Goal: Task Accomplishment & Management: Manage account settings

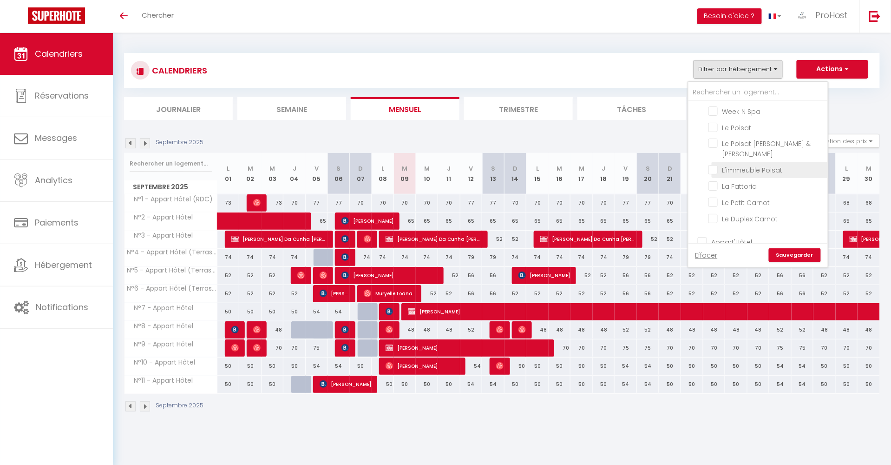
scroll to position [211, 0]
click at [699, 225] on input "Appart'Hôtel" at bounding box center [767, 229] width 139 height 9
checkbox input "true"
checkbox input "false"
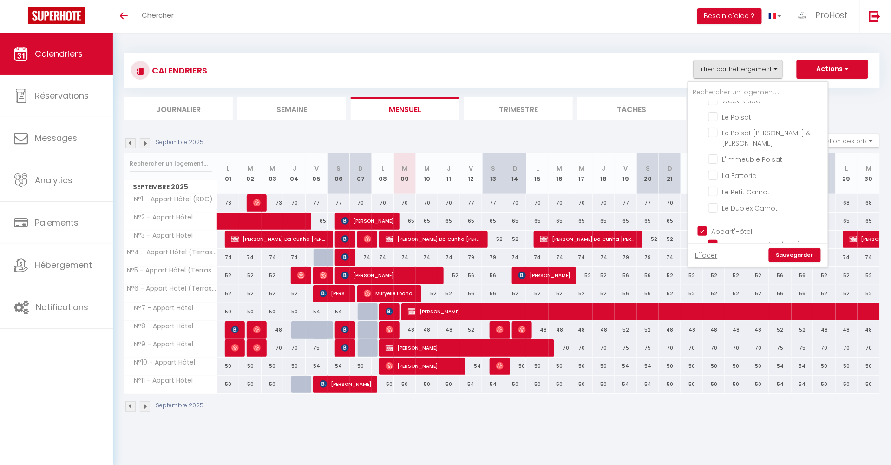
checkbox input "false"
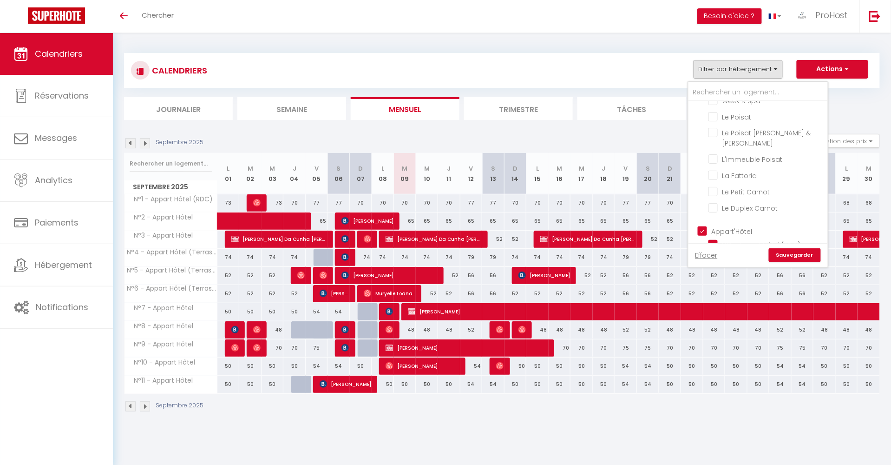
checkbox input "false"
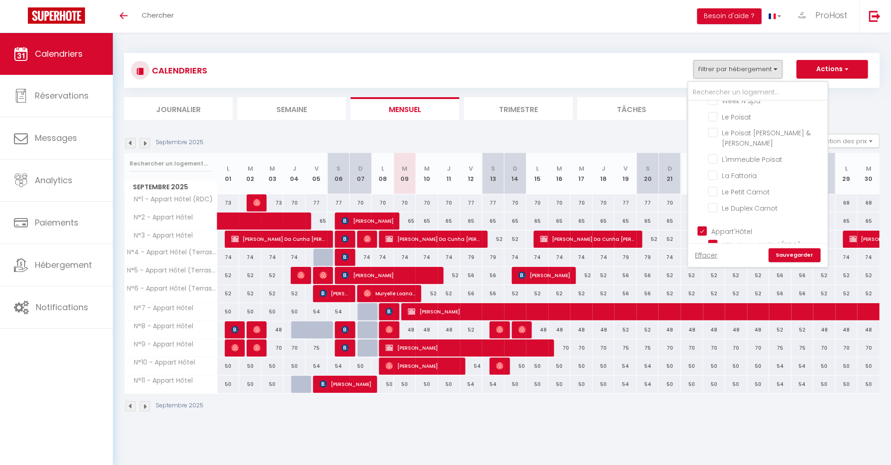
checkbox input "false"
click at [705, 225] on input "Appart'Hôtel" at bounding box center [767, 229] width 139 height 9
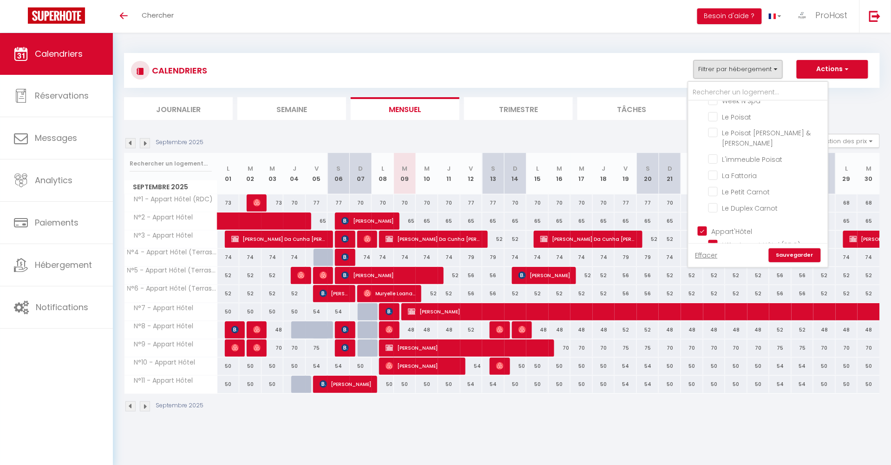
checkbox input "false"
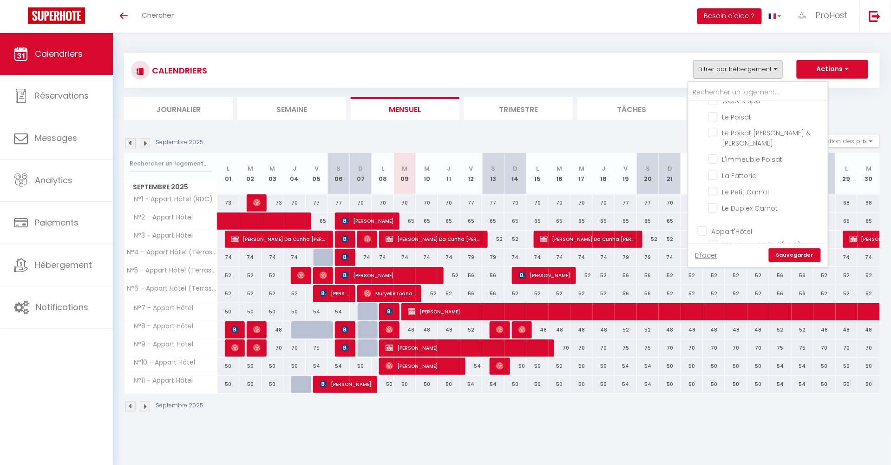
checkbox input "false"
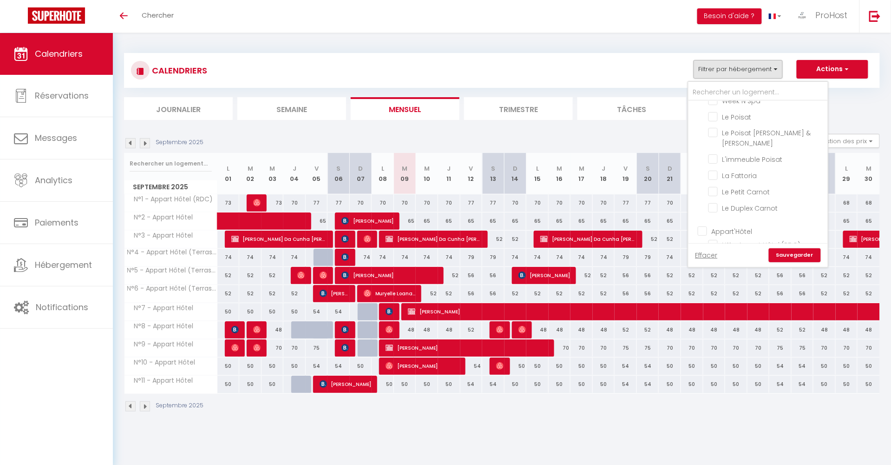
checkbox input "false"
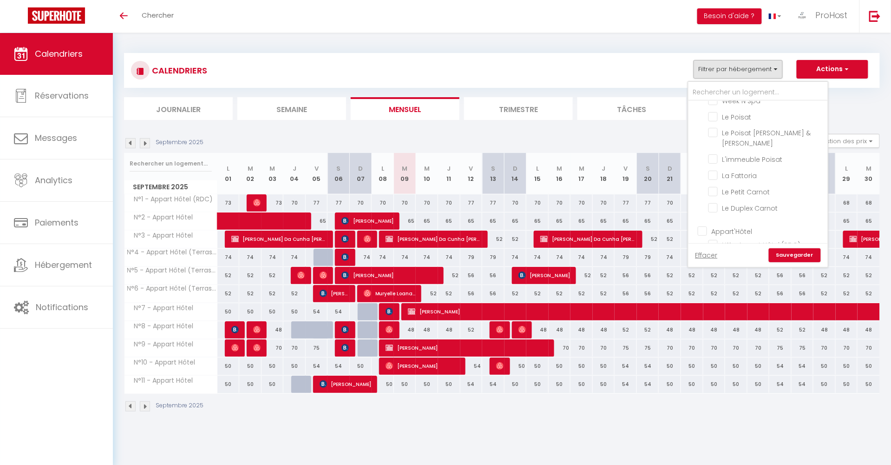
checkbox input "false"
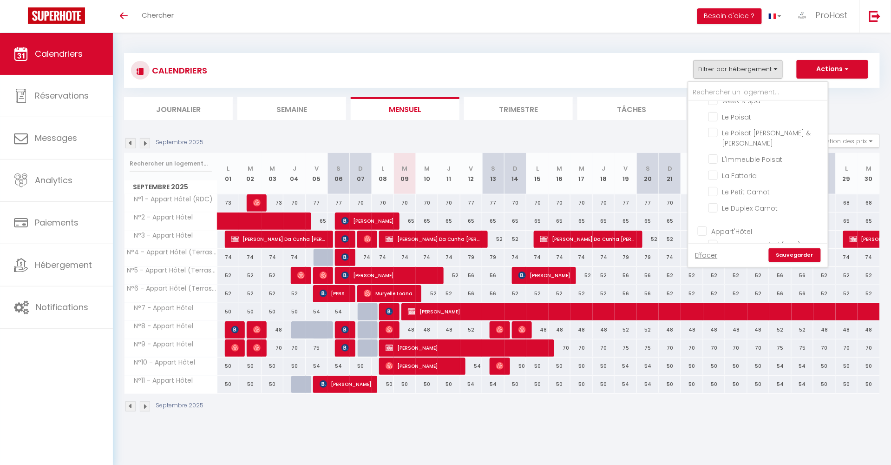
checkbox input "false"
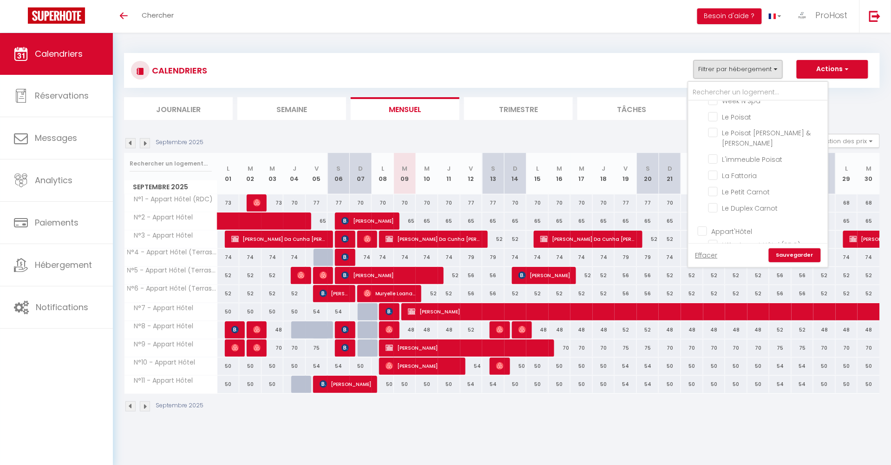
checkbox input "false"
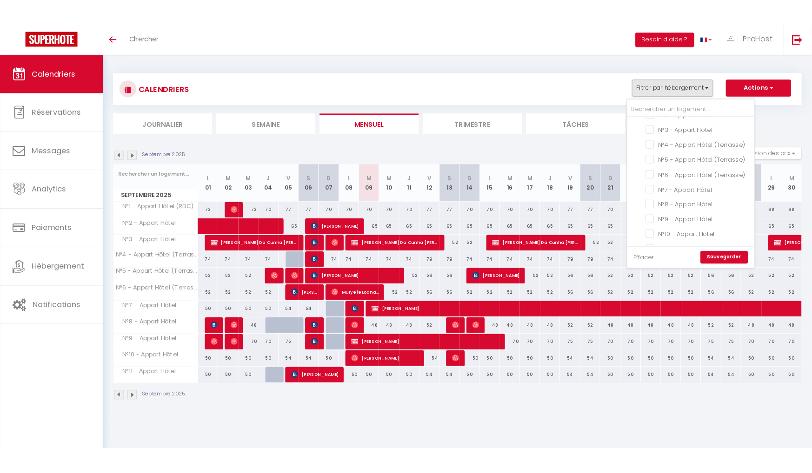
scroll to position [372, 0]
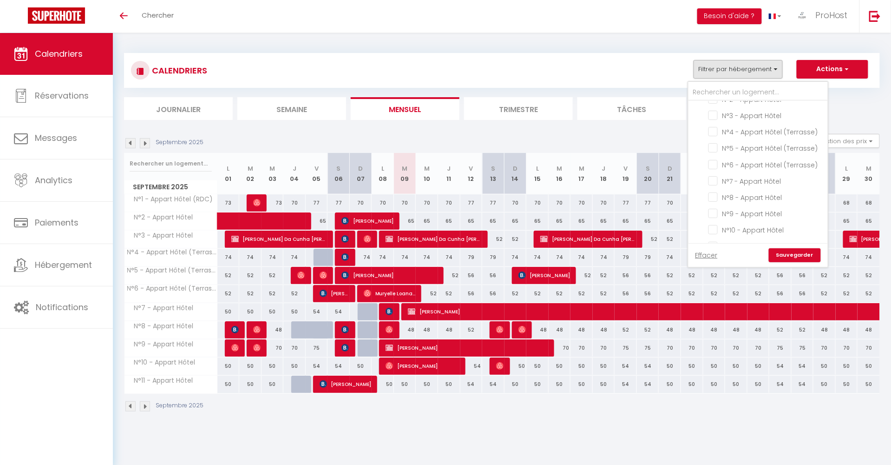
checkbox input "false"
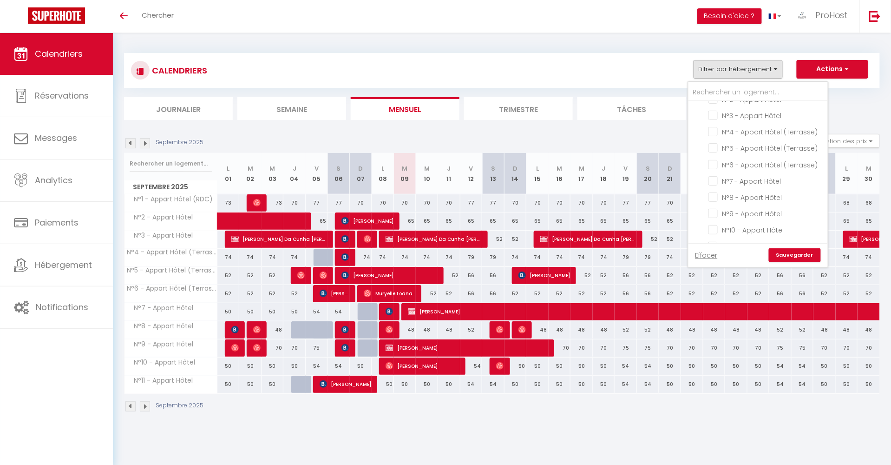
checkbox input "false"
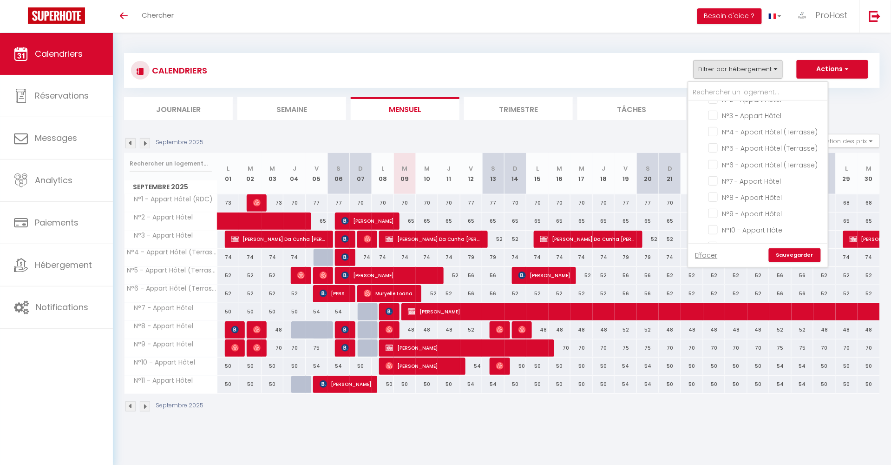
checkbox input "false"
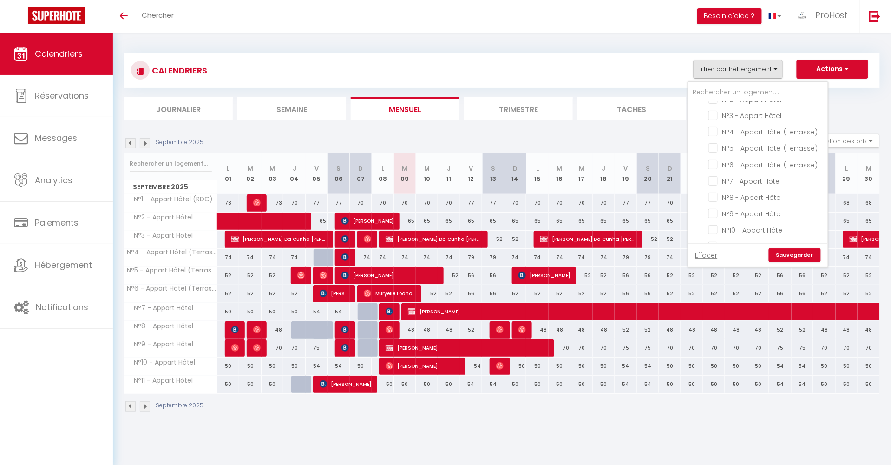
checkbox input "false"
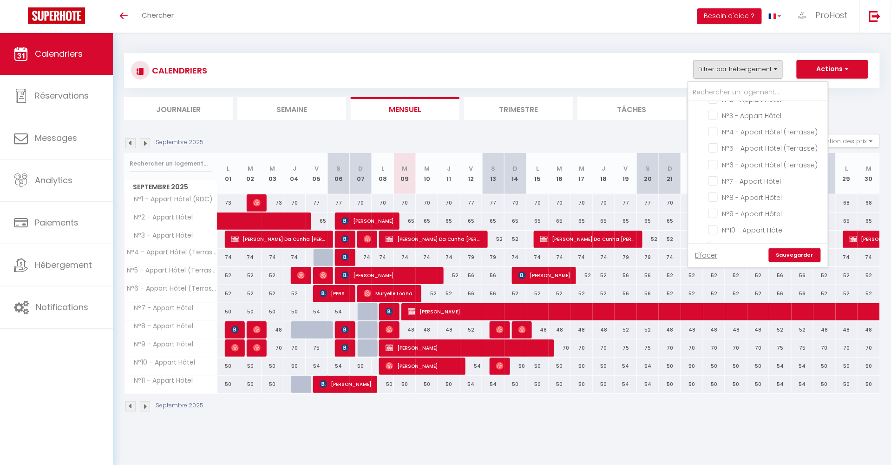
checkbox input "false"
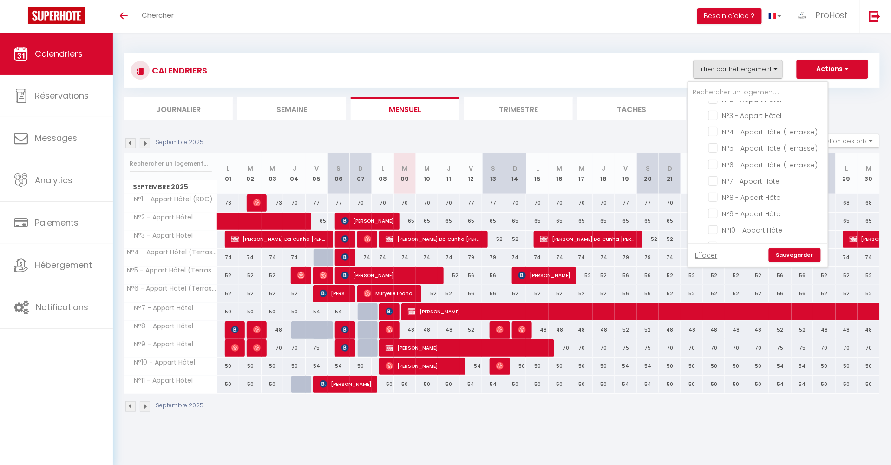
checkbox input "false"
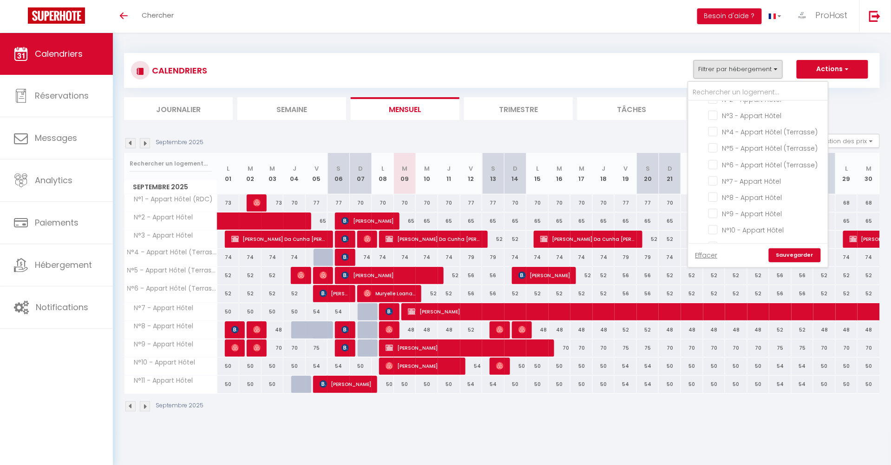
checkbox input "false"
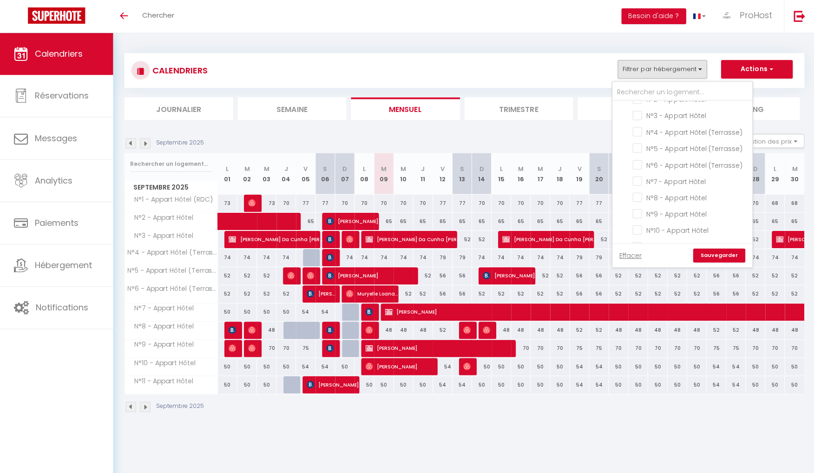
checkbox input "false"
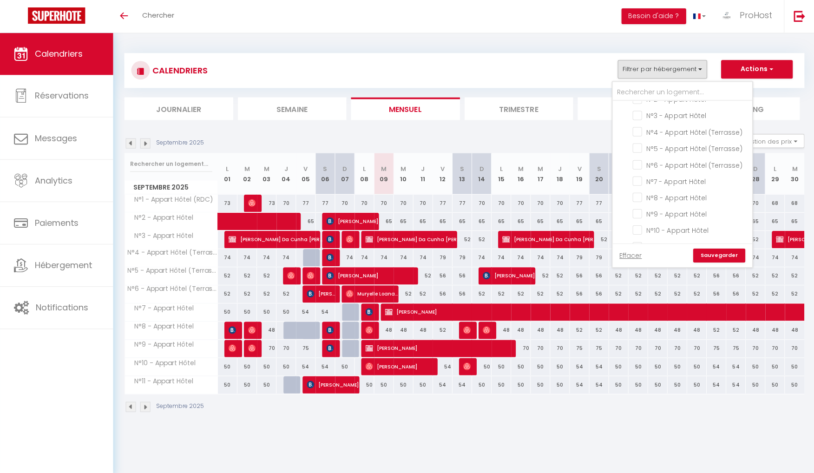
checkbox input "false"
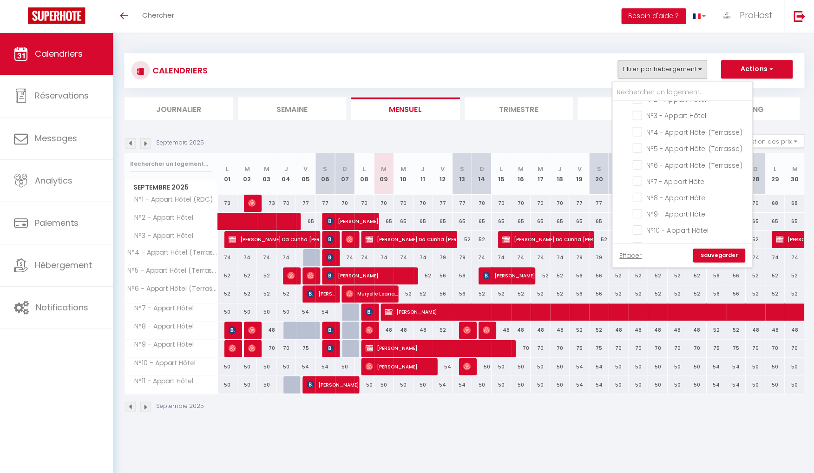
checkbox input "false"
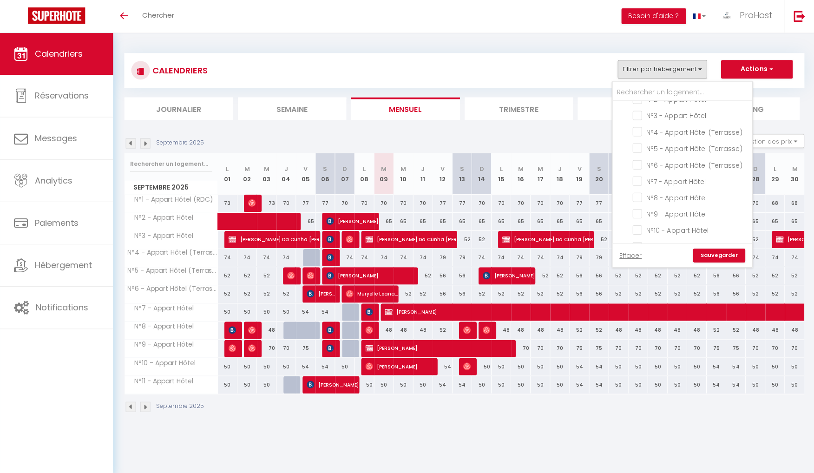
checkbox input "false"
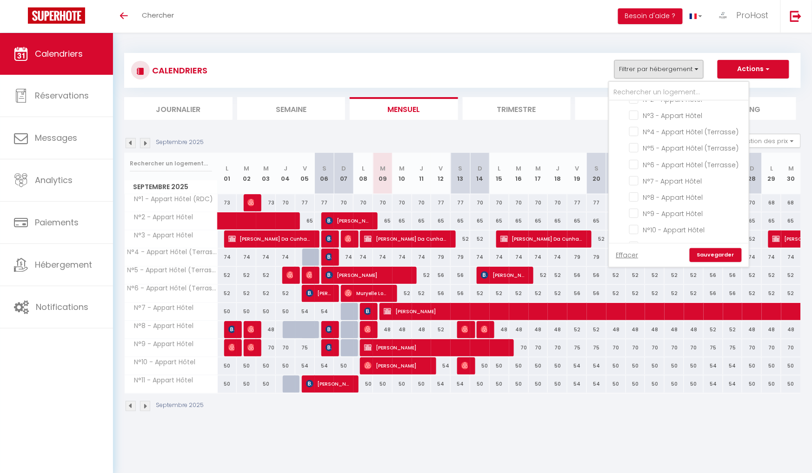
scroll to position [363, 0]
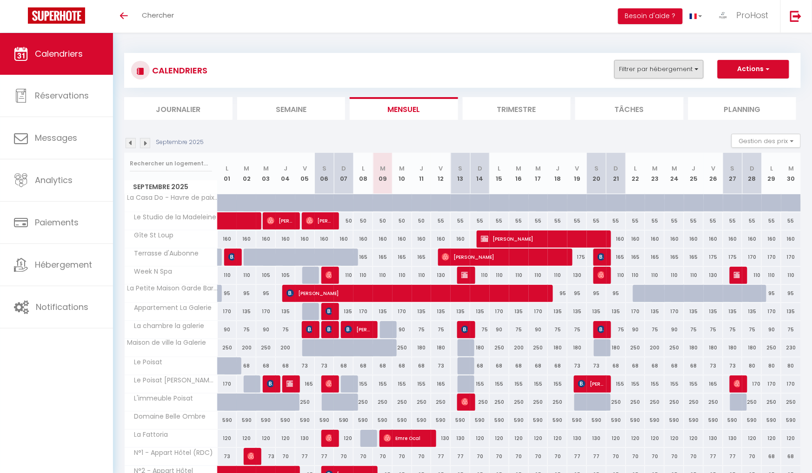
click at [673, 71] on button "Filtrer par hébergement" at bounding box center [658, 69] width 89 height 19
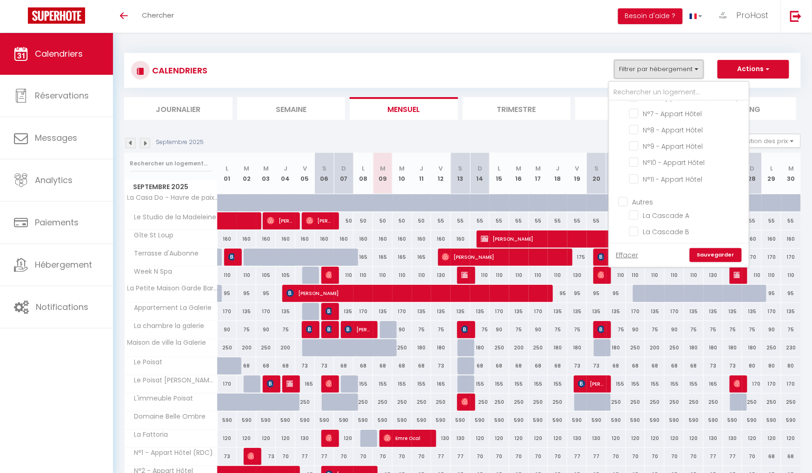
scroll to position [439, 0]
click at [637, 197] on input "Autres" at bounding box center [687, 201] width 139 height 9
checkbox input "true"
checkbox input "false"
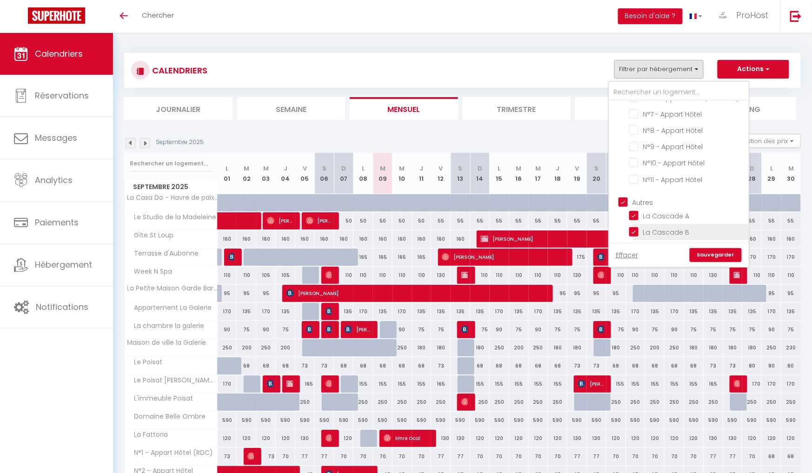
checkbox input "false"
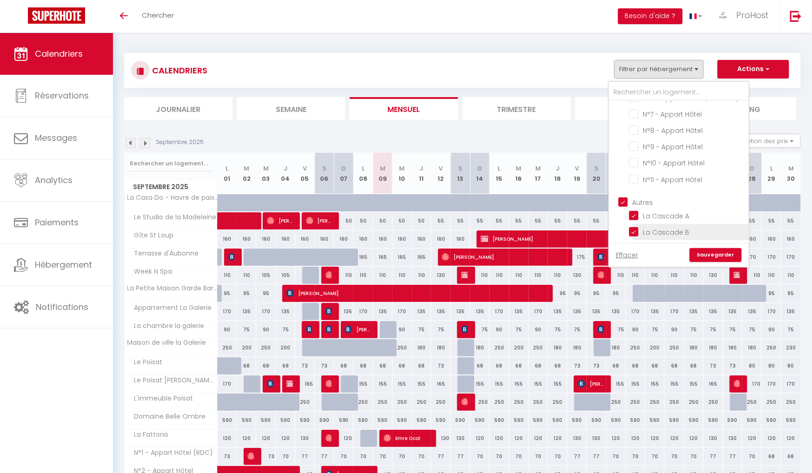
checkbox input "false"
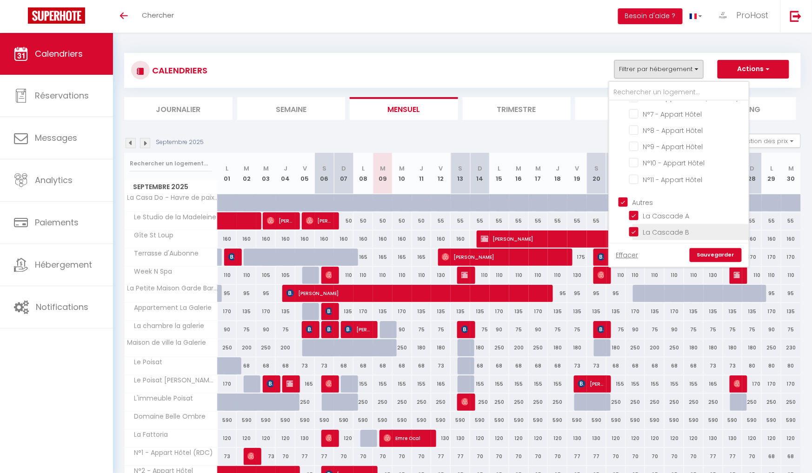
checkbox input "false"
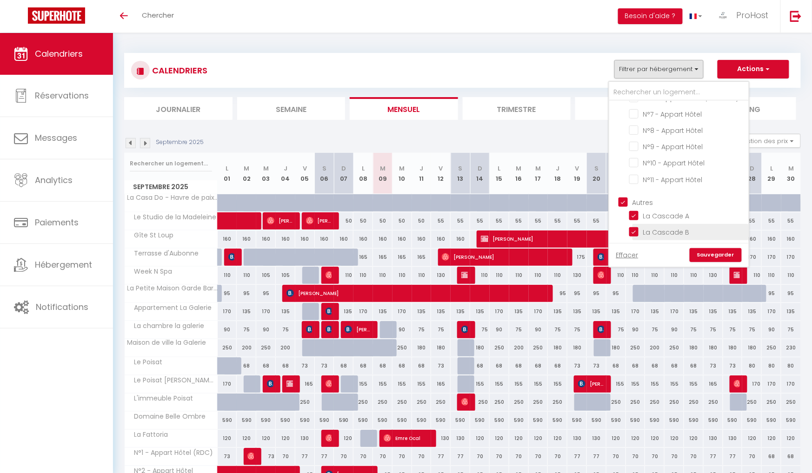
checkbox input "false"
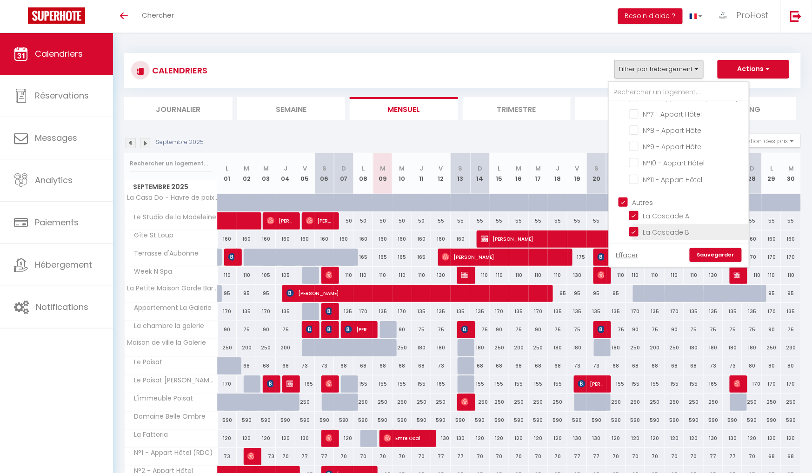
checkbox input "false"
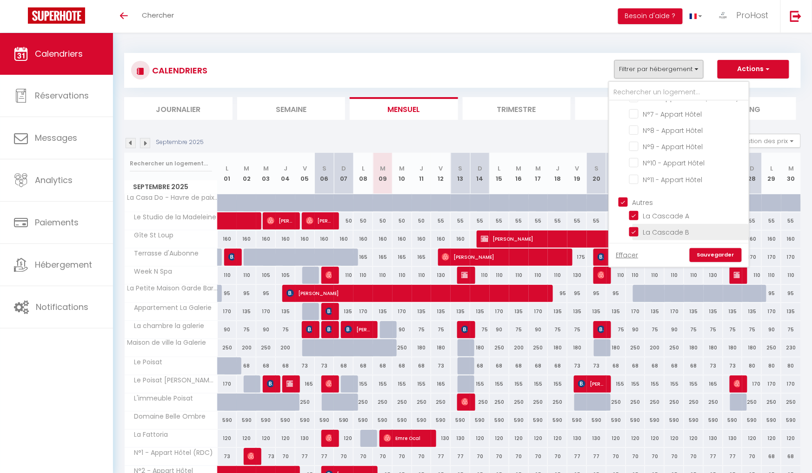
checkbox input "true"
click at [697, 254] on link "Sauvegarder" at bounding box center [715, 255] width 52 height 14
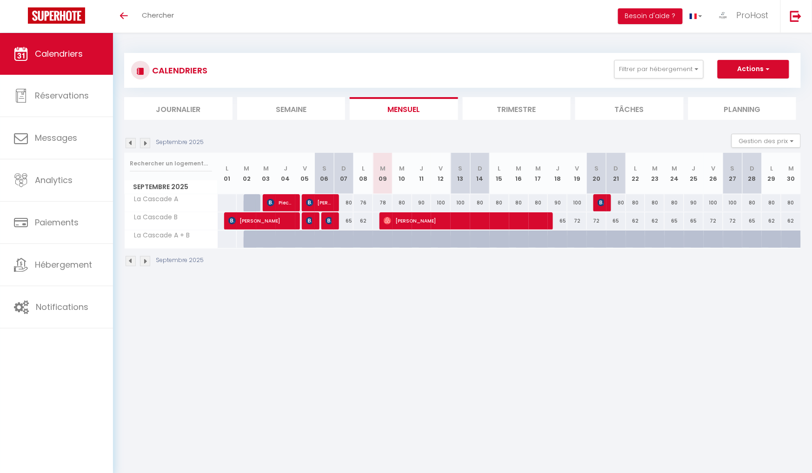
click at [383, 200] on div "78" at bounding box center [383, 202] width 20 height 17
type input "78"
type input "Mar 09 Septembre 2025"
type input "Mer 10 Septembre 2025"
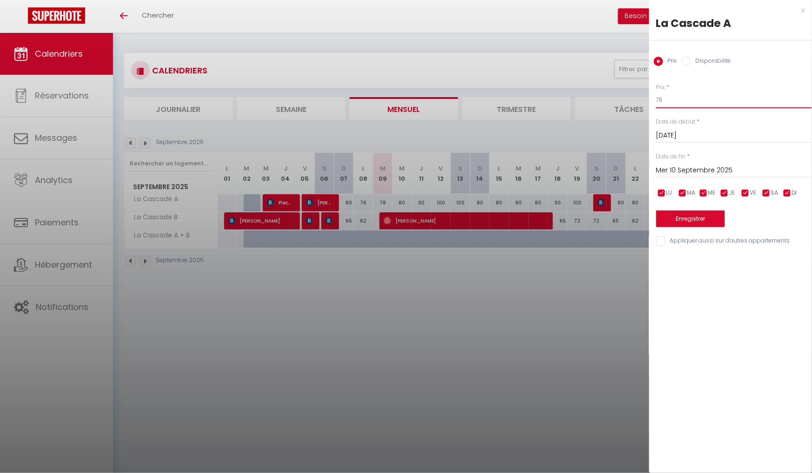
click at [673, 104] on input "78" at bounding box center [734, 100] width 156 height 17
type input "74"
click at [699, 217] on button "Enregistrer" at bounding box center [690, 219] width 69 height 17
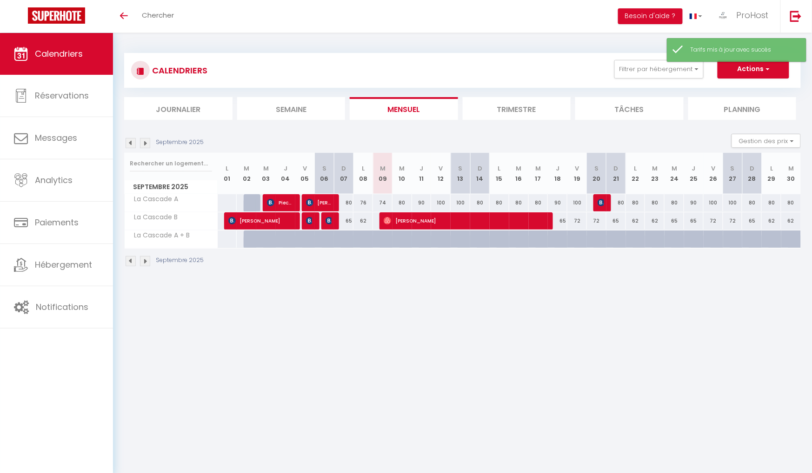
click at [403, 199] on div "80" at bounding box center [402, 202] width 20 height 17
type input "80"
type input "Mer 10 Septembre 2025"
type input "Jeu 11 Septembre 2025"
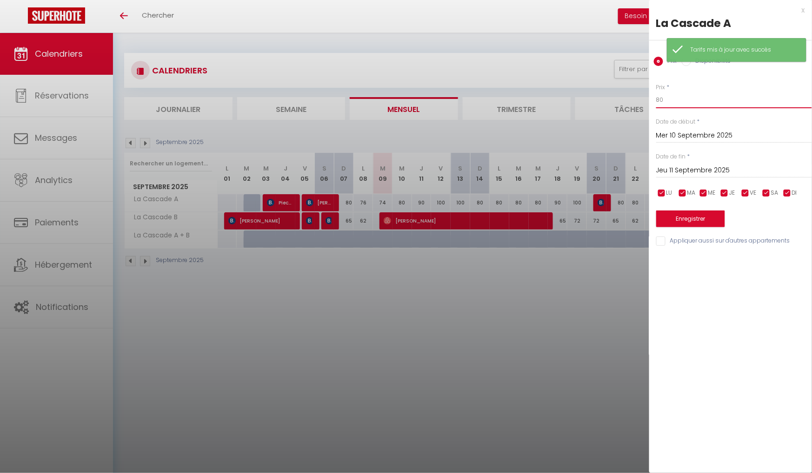
click at [732, 108] on input "80" at bounding box center [734, 100] width 156 height 17
type input "78"
click at [681, 213] on button "Enregistrer" at bounding box center [690, 219] width 69 height 17
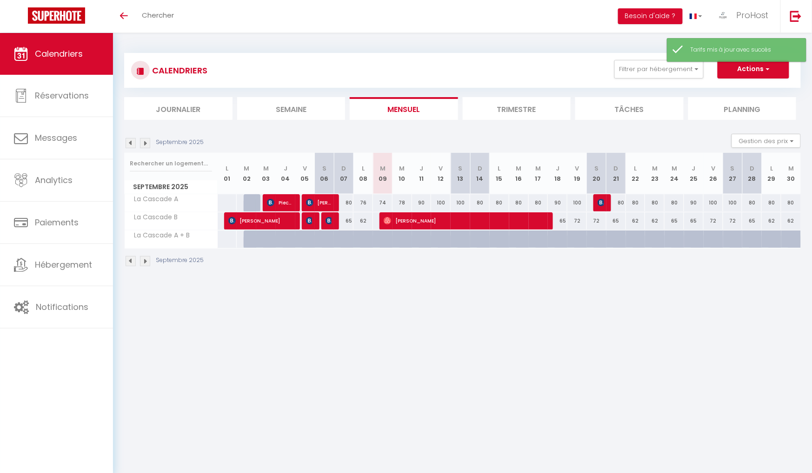
drag, startPoint x: 423, startPoint y: 201, endPoint x: 419, endPoint y: 193, distance: 8.3
click at [423, 201] on div "90" at bounding box center [422, 202] width 20 height 17
type input "90"
type input "Jeu 11 Septembre 2025"
type input "Ven 12 Septembre 2025"
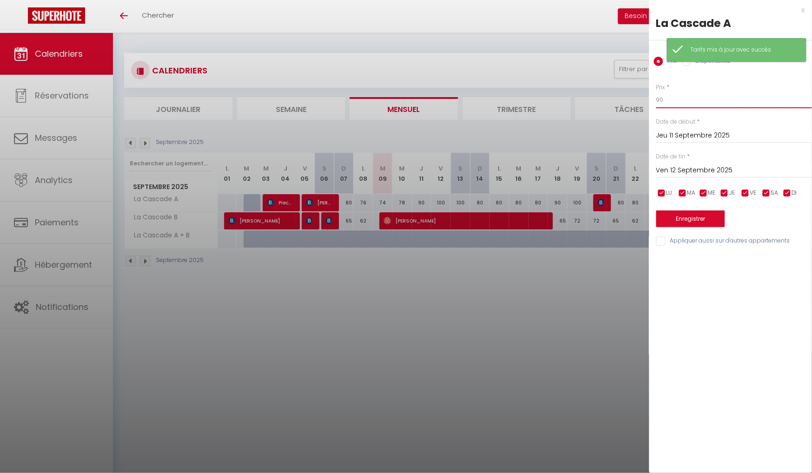
click at [720, 104] on input "90" at bounding box center [734, 100] width 156 height 17
type input "84"
click at [697, 213] on button "Enregistrer" at bounding box center [690, 219] width 69 height 17
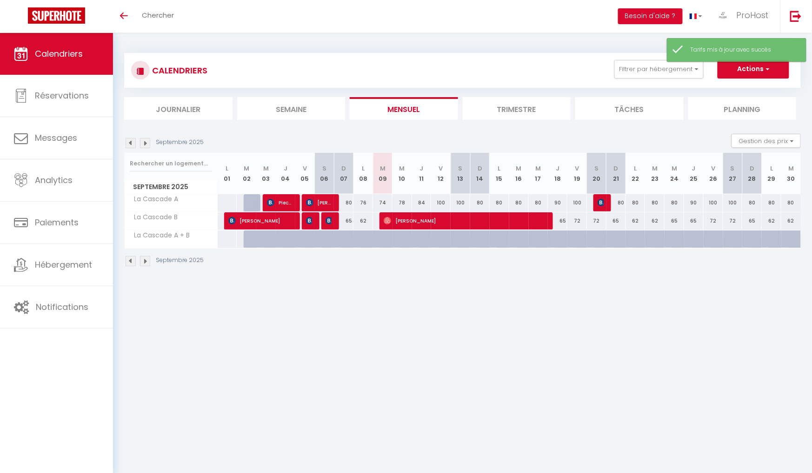
click at [438, 202] on div "100" at bounding box center [441, 202] width 20 height 17
type input "100"
type input "Ven 12 Septembre 2025"
type input "Sam 13 Septembre 2025"
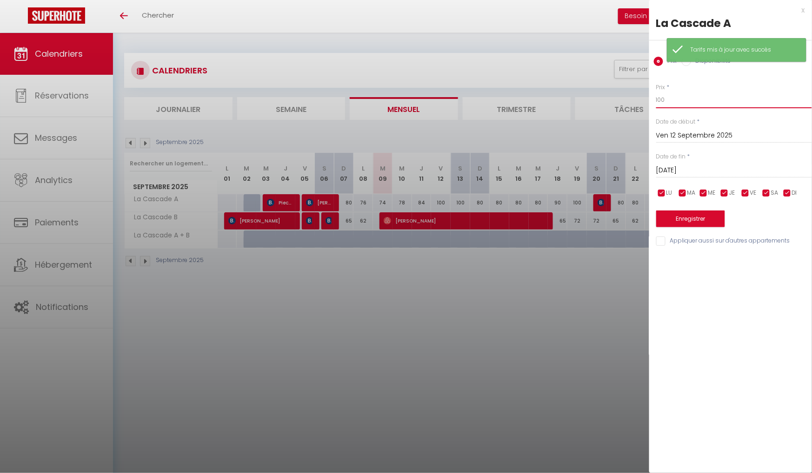
click at [679, 99] on input "100" at bounding box center [734, 100] width 156 height 17
type input "95"
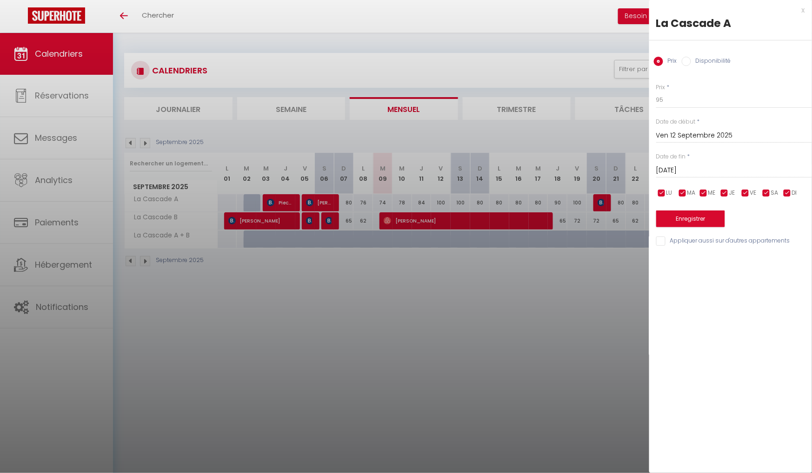
click at [681, 211] on button "Enregistrer" at bounding box center [690, 219] width 69 height 17
